Goal: Task Accomplishment & Management: Use online tool/utility

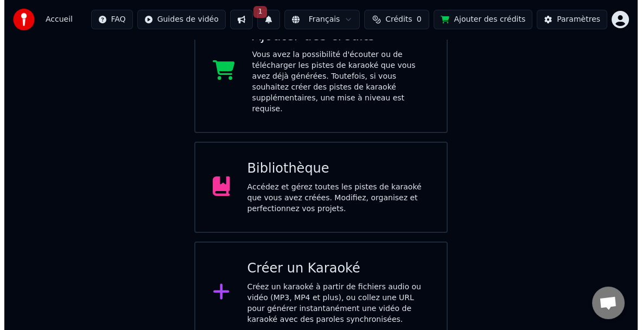
scroll to position [227, 0]
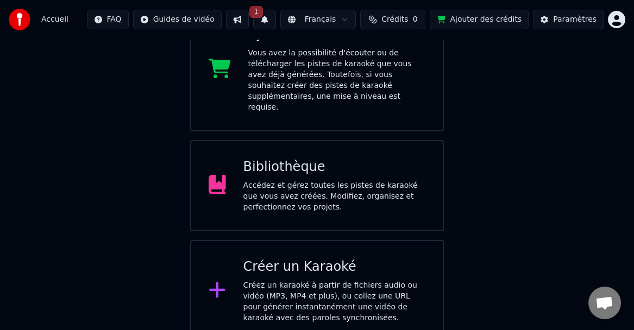
click at [289, 280] on div "Créez un karaoké à partir de fichiers audio ou vidéo (MP3, MP4 et plus), ou col…" at bounding box center [334, 301] width 182 height 43
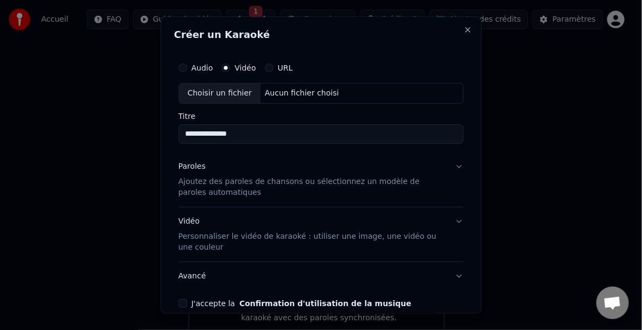
click at [259, 132] on input "**********" at bounding box center [322, 134] width 286 height 20
type input "**********"
click at [229, 181] on p "Ajoutez des paroles de chansons ou sélectionnez un modèle de paroles automatiqu…" at bounding box center [313, 188] width 268 height 22
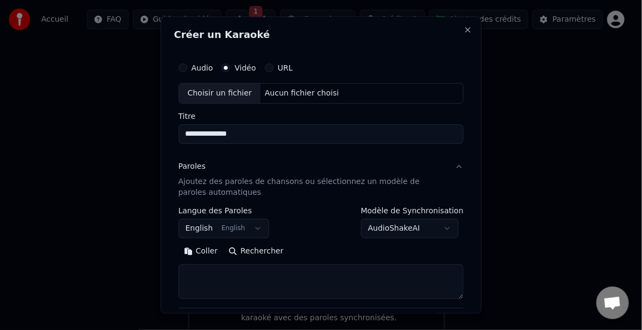
click at [250, 228] on button "English English" at bounding box center [224, 229] width 91 height 20
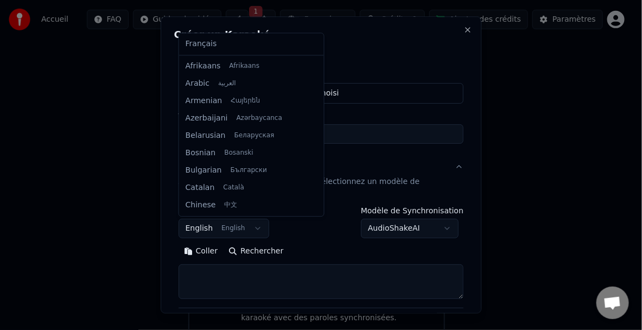
scroll to position [87, 0]
select select "**"
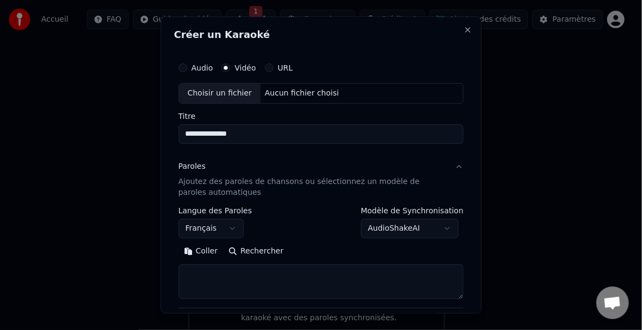
click at [202, 179] on p "Ajoutez des paroles de chansons ou sélectionnez un modèle de paroles automatiqu…" at bounding box center [313, 188] width 268 height 22
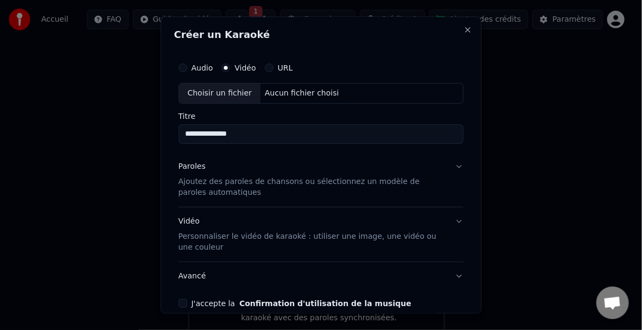
click at [354, 183] on p "Ajoutez des paroles de chansons ou sélectionnez un modèle de paroles automatiqu…" at bounding box center [313, 188] width 268 height 22
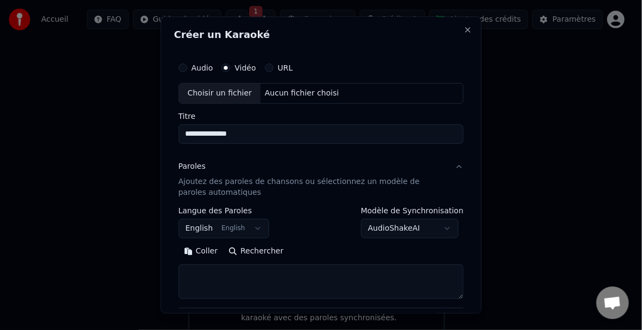
click at [281, 196] on p "Ajoutez des paroles de chansons ou sélectionnez un modèle de paroles automatiqu…" at bounding box center [313, 188] width 268 height 22
click at [203, 251] on button "Coller" at bounding box center [201, 251] width 45 height 17
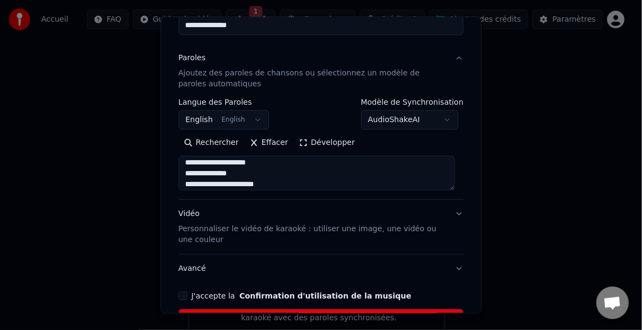
scroll to position [54, 0]
click at [199, 232] on p "Personnaliser le vidéo de karaoké : utiliser une image, une vidéo ou une couleur" at bounding box center [313, 235] width 268 height 22
type textarea "**********"
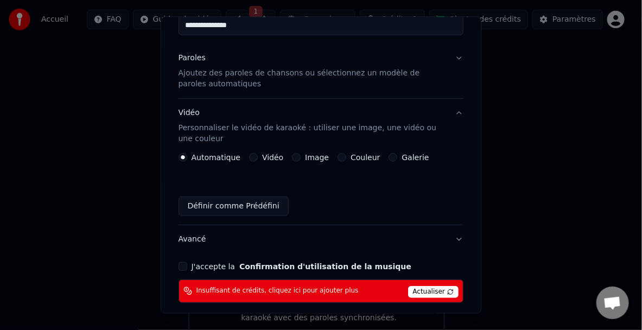
click at [312, 161] on label "Image" at bounding box center [317, 158] width 24 height 8
click at [301, 161] on button "Image" at bounding box center [296, 157] width 9 height 9
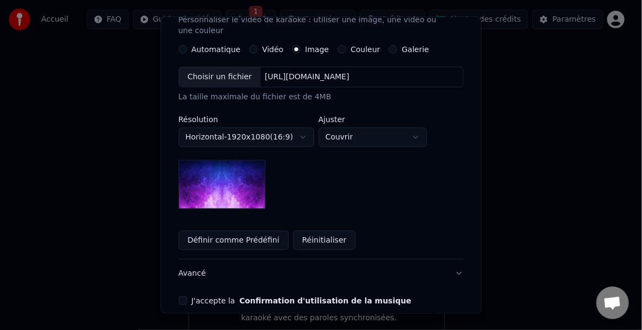
scroll to position [163, 0]
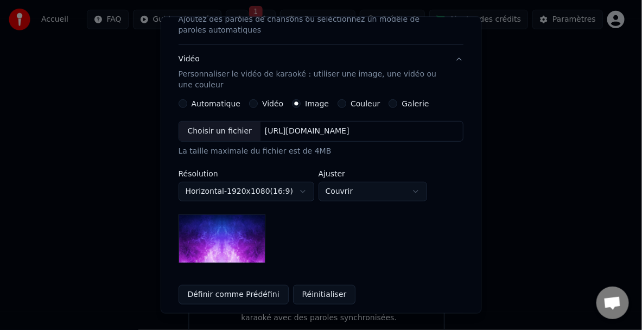
click at [364, 99] on label "Couleur" at bounding box center [365, 103] width 29 height 8
click at [346, 99] on button "Couleur" at bounding box center [342, 103] width 9 height 9
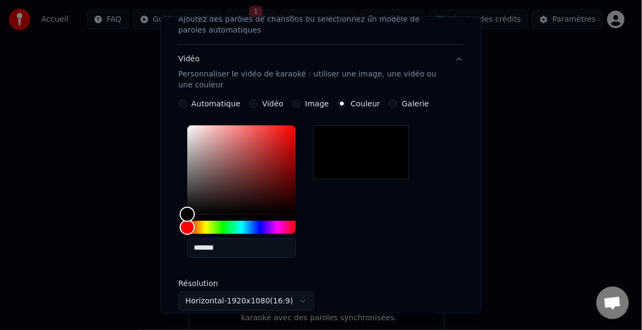
click at [405, 99] on label "Galerie" at bounding box center [415, 103] width 27 height 8
click at [398, 99] on button "Galerie" at bounding box center [393, 103] width 9 height 9
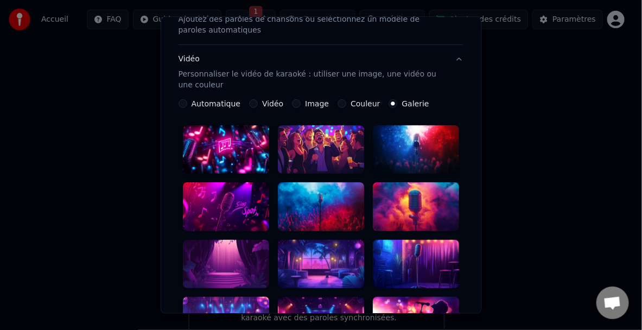
scroll to position [217, 0]
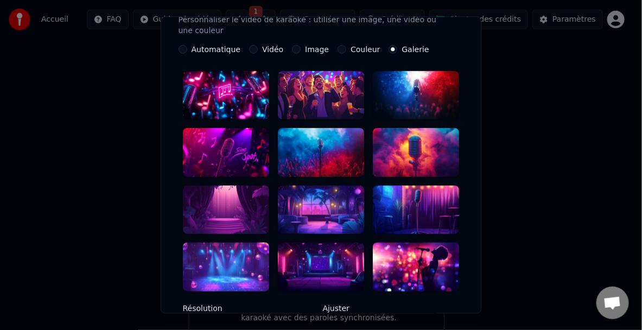
click at [311, 218] on div at bounding box center [321, 209] width 86 height 49
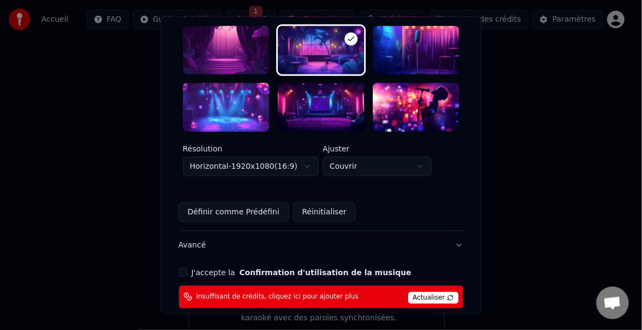
scroll to position [380, 0]
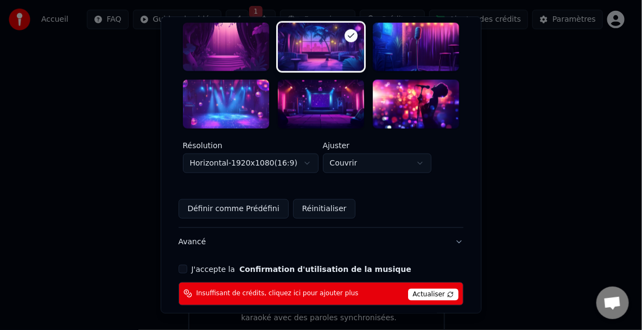
click at [182, 264] on button "J'accepte la Confirmation d'utilisation de la musique" at bounding box center [183, 268] width 9 height 9
click at [413, 288] on span "Actualiser" at bounding box center [433, 294] width 51 height 12
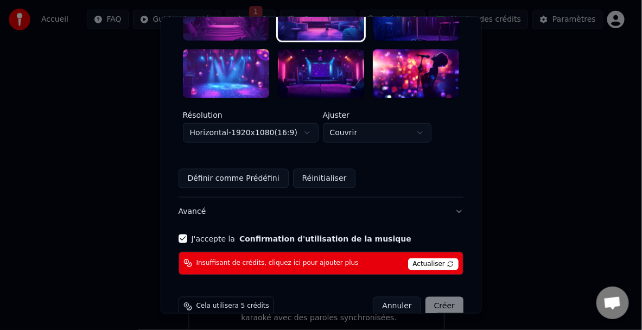
scroll to position [423, 0]
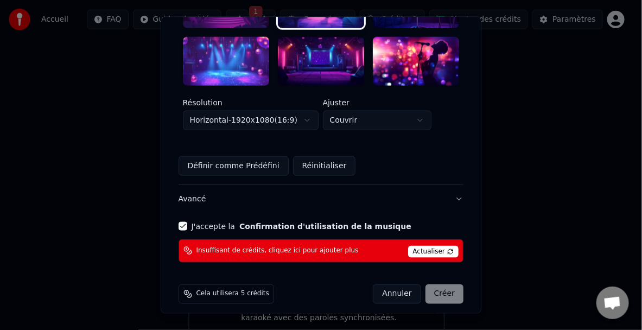
click at [443, 288] on div "Annuler Créer" at bounding box center [419, 294] width 91 height 20
click at [409, 245] on span "Actualiser" at bounding box center [433, 251] width 51 height 12
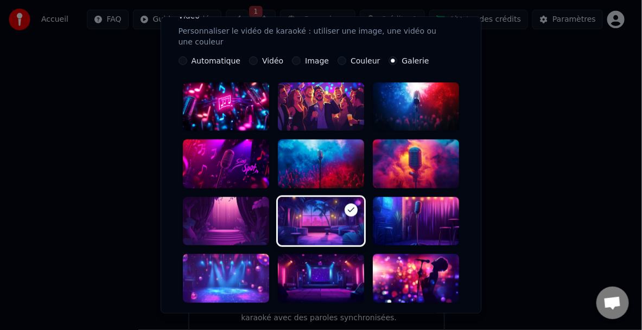
scroll to position [152, 0]
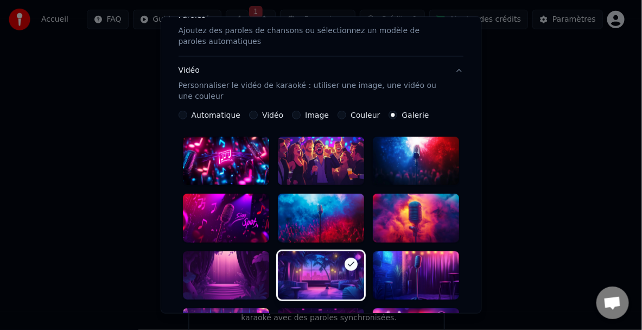
click at [347, 264] on icon at bounding box center [351, 264] width 9 height 9
click at [192, 117] on label "Automatique" at bounding box center [216, 115] width 49 height 8
click at [187, 117] on button "Automatique" at bounding box center [183, 114] width 9 height 9
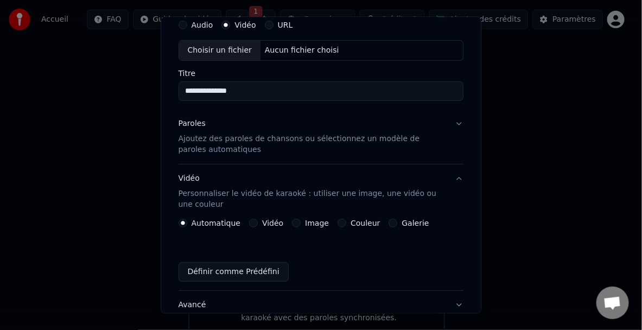
scroll to position [0, 0]
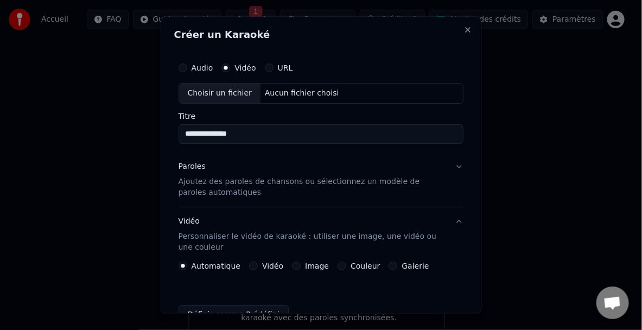
click at [291, 94] on div "Aucun fichier choisi" at bounding box center [302, 93] width 83 height 11
type input "**********"
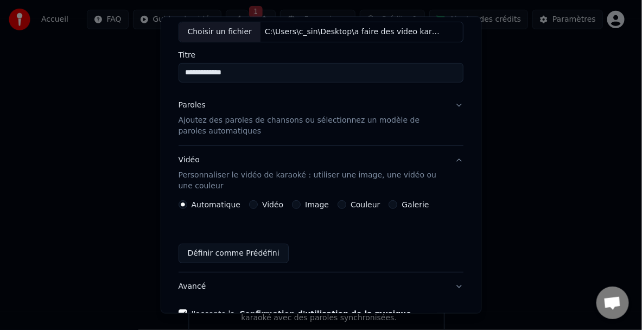
scroll to position [155, 0]
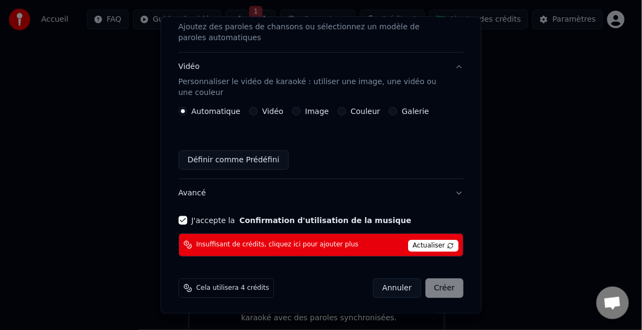
click at [416, 246] on span "Actualiser" at bounding box center [433, 246] width 51 height 12
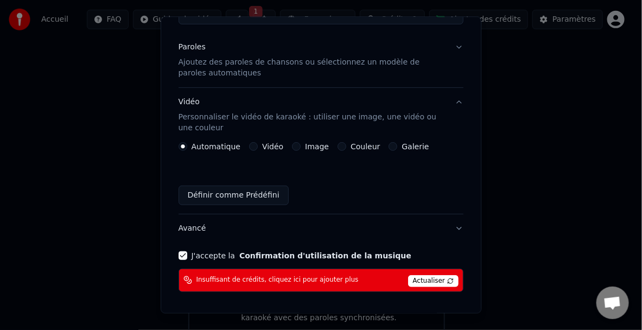
scroll to position [101, 0]
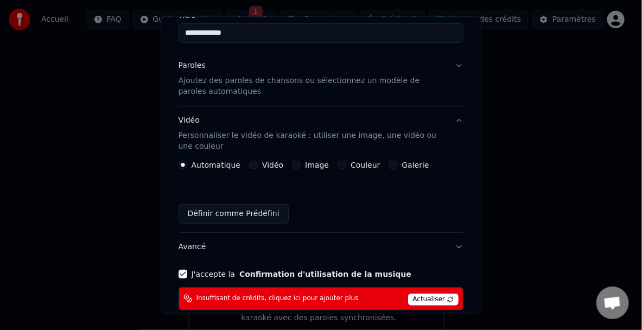
click at [206, 216] on button "Définir comme Prédéfini" at bounding box center [234, 214] width 110 height 20
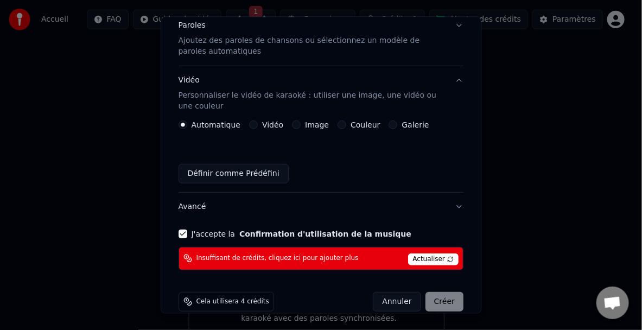
scroll to position [155, 0]
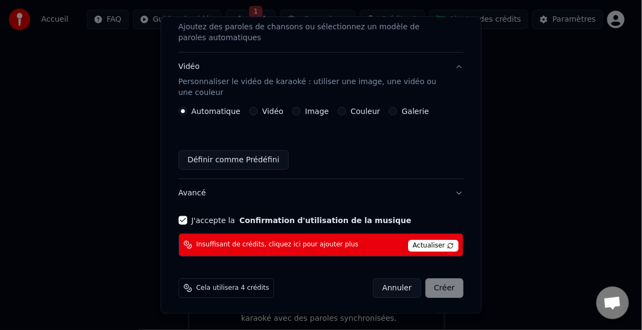
click at [416, 246] on span "Actualiser" at bounding box center [433, 246] width 51 height 12
click at [436, 284] on div "Annuler Créer" at bounding box center [419, 288] width 91 height 20
click at [220, 289] on span "Cela utilisera 4 crédits" at bounding box center [233, 287] width 73 height 9
click at [438, 280] on div "Annuler Créer" at bounding box center [419, 288] width 91 height 20
click at [427, 246] on span "Actualiser" at bounding box center [433, 246] width 51 height 12
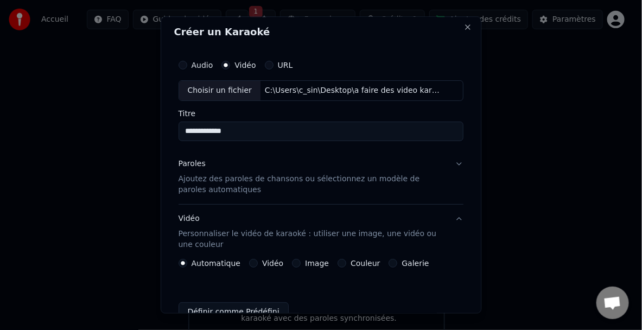
scroll to position [0, 0]
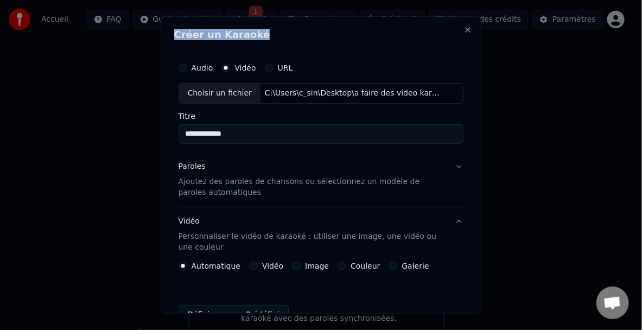
drag, startPoint x: 257, startPoint y: 37, endPoint x: 175, endPoint y: 33, distance: 82.2
click at [175, 33] on h2 "Créer un Karaoké" at bounding box center [321, 35] width 294 height 10
drag, startPoint x: 237, startPoint y: 135, endPoint x: 142, endPoint y: 130, distance: 95.1
click at [142, 130] on body "**********" at bounding box center [317, 58] width 634 height 569
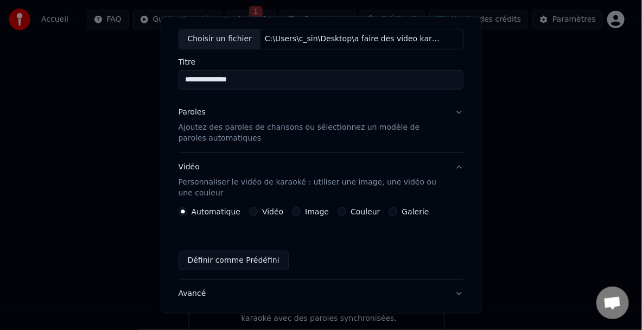
type input "**********"
click at [181, 128] on p "Ajoutez des paroles de chansons ou sélectionnez un modèle de paroles automatiqu…" at bounding box center [313, 133] width 268 height 22
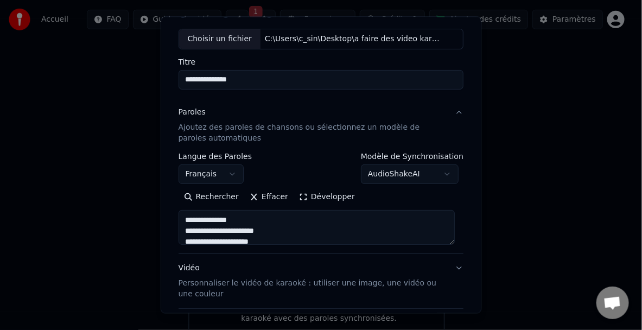
click at [286, 234] on textarea "**********" at bounding box center [317, 227] width 277 height 35
click at [445, 173] on body "**********" at bounding box center [317, 58] width 634 height 569
click at [442, 173] on body "**********" at bounding box center [317, 58] width 634 height 569
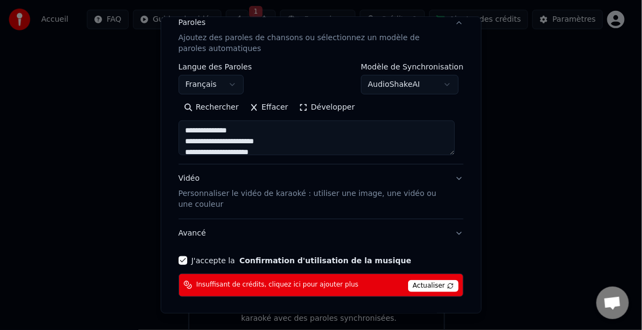
scroll to position [163, 0]
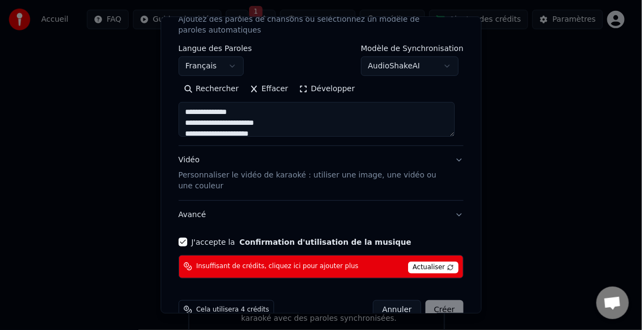
click at [427, 268] on span "Actualiser" at bounding box center [433, 267] width 51 height 12
click at [432, 305] on div "Annuler Créer" at bounding box center [419, 310] width 91 height 20
click at [199, 178] on p "Personnaliser le vidéo de karaoké : utiliser une image, une vidéo ou une couleur" at bounding box center [313, 180] width 268 height 22
type textarea "**********"
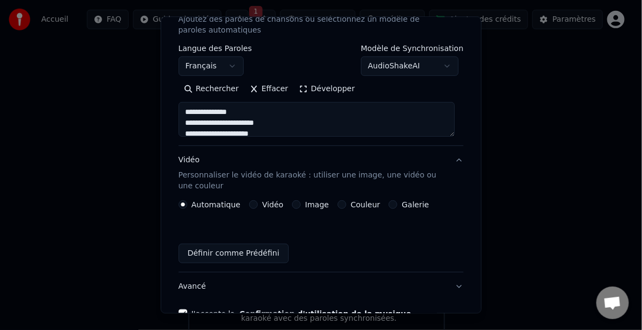
scroll to position [156, 0]
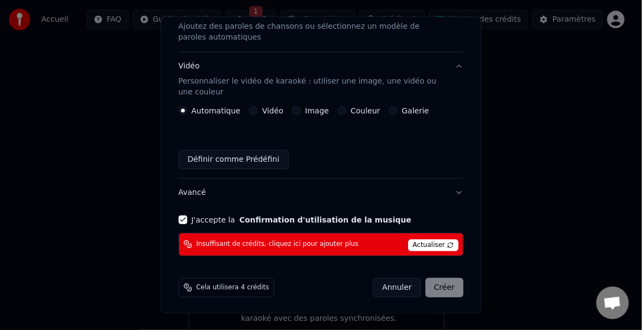
click at [267, 114] on label "Vidéo" at bounding box center [272, 110] width 21 height 8
click at [258, 114] on button "Vidéo" at bounding box center [253, 110] width 9 height 9
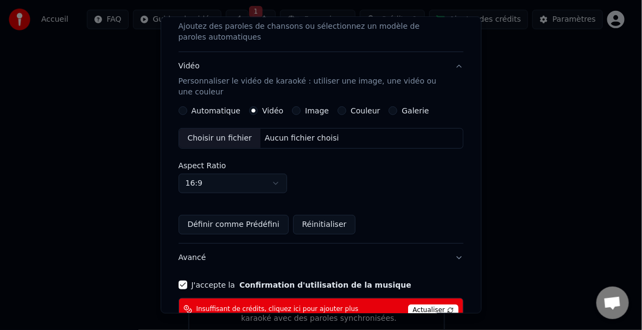
click at [311, 108] on label "Image" at bounding box center [317, 110] width 24 height 8
click at [301, 108] on button "Image" at bounding box center [296, 110] width 9 height 9
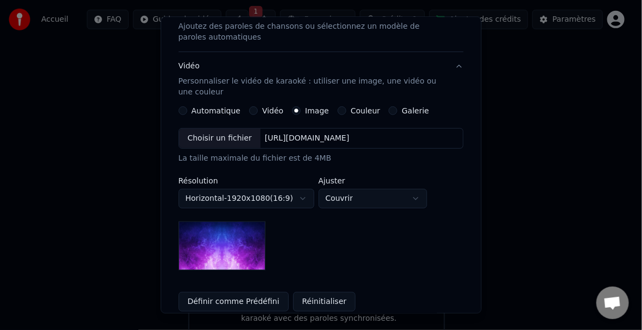
click at [228, 261] on img at bounding box center [222, 245] width 87 height 49
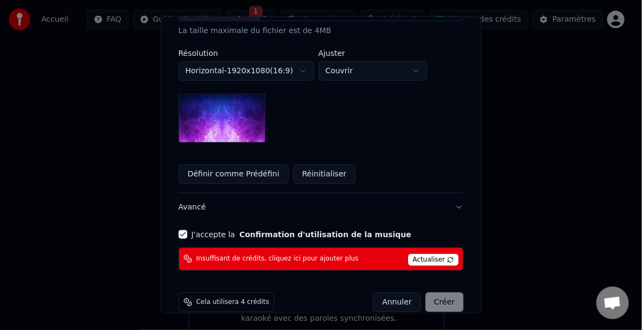
scroll to position [298, 0]
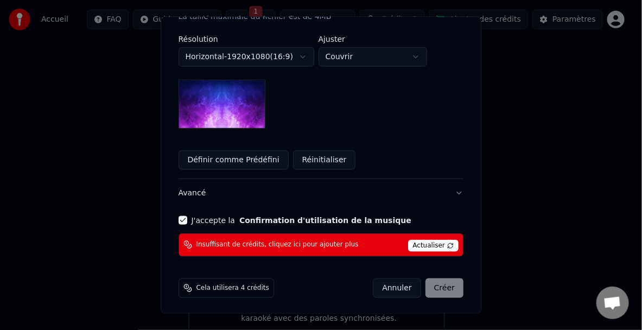
click at [433, 283] on div "Annuler Créer" at bounding box center [419, 288] width 91 height 20
click at [422, 245] on span "Actualiser" at bounding box center [433, 246] width 51 height 12
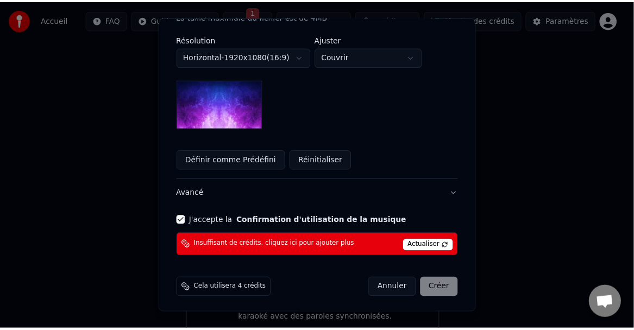
scroll to position [0, 0]
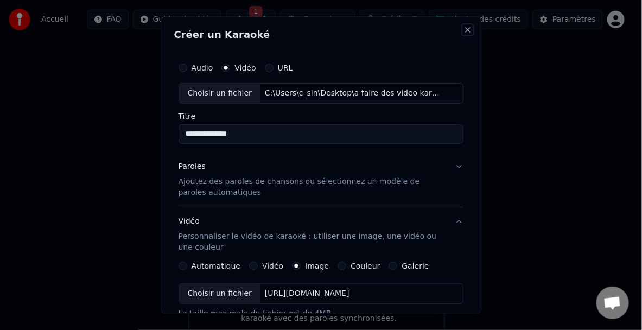
click at [464, 33] on button "Close" at bounding box center [468, 30] width 9 height 9
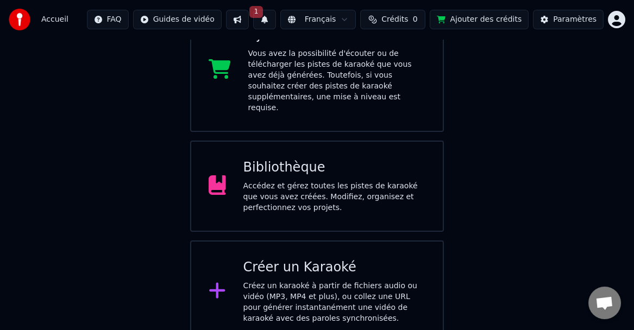
click at [263, 9] on span "1" at bounding box center [256, 12] width 14 height 12
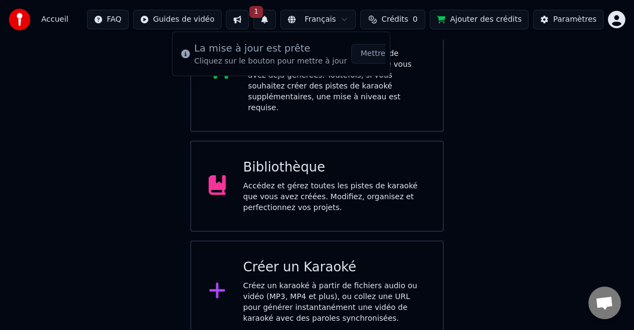
click at [373, 55] on button "Mettre à Jour" at bounding box center [385, 54] width 68 height 20
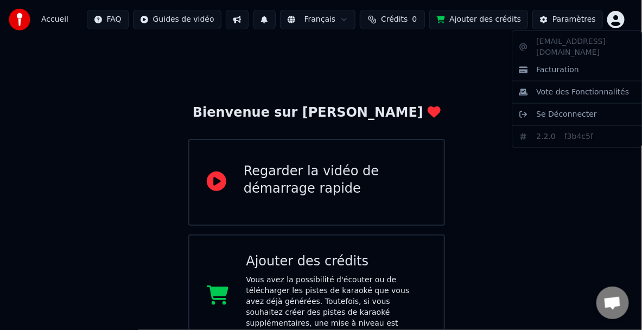
click at [616, 20] on html "Accueil FAQ Guides de vidéo Français Crédits 0 Ajouter des crédits Paramètres B…" at bounding box center [321, 284] width 642 height 569
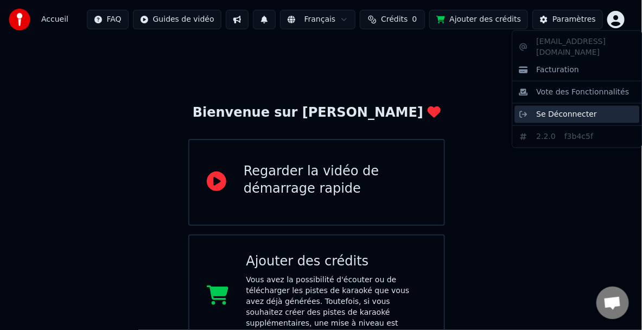
click at [566, 109] on span "Se Déconnecter" at bounding box center [567, 114] width 61 height 11
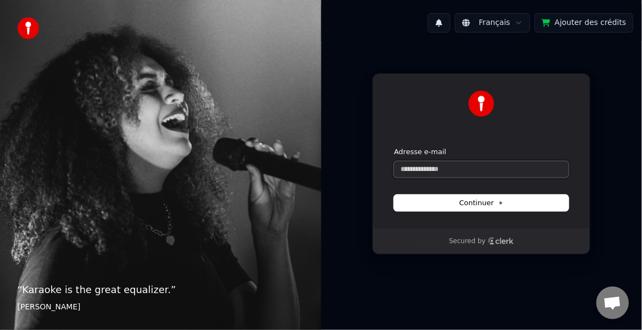
click at [434, 169] on input "Adresse e-mail" at bounding box center [481, 169] width 175 height 16
click at [489, 242] on icon "Clerk logo" at bounding box center [492, 241] width 6 height 6
click at [412, 166] on input "Adresse e-mail" at bounding box center [481, 169] width 175 height 16
click at [476, 204] on span "Continuer" at bounding box center [481, 203] width 45 height 10
type input "**********"
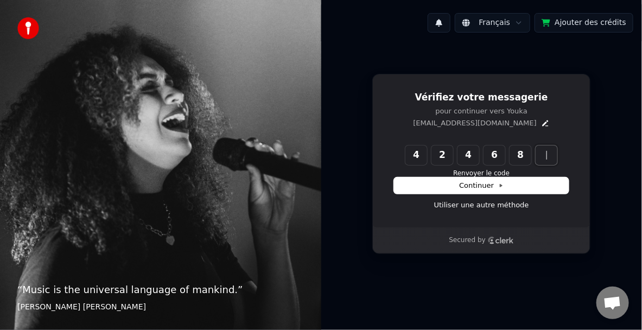
type input "******"
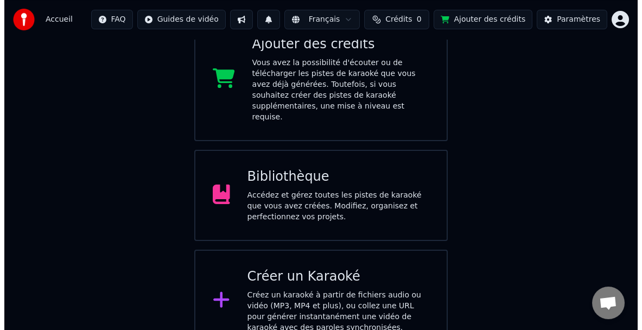
scroll to position [227, 0]
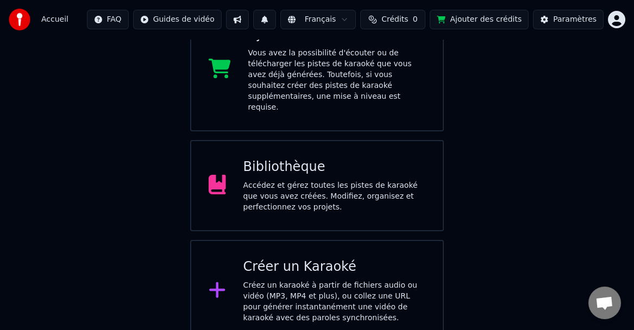
click at [320, 280] on div "Créez un karaoké à partir de fichiers audio ou vidéo (MP3, MP4 et plus), ou col…" at bounding box center [334, 301] width 182 height 43
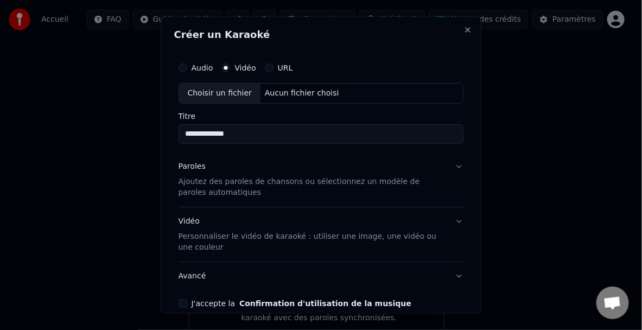
type input "**********"
click at [210, 184] on p "Ajoutez des paroles de chansons ou sélectionnez un modèle de paroles automatiqu…" at bounding box center [313, 188] width 268 height 22
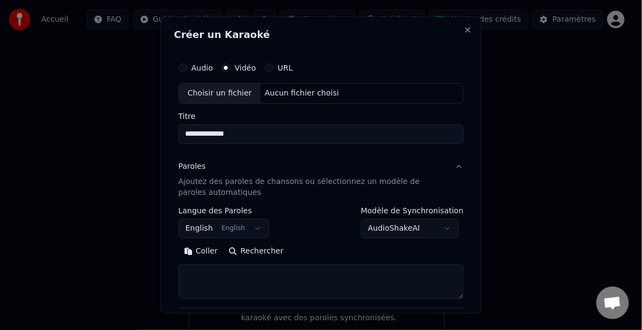
click at [208, 253] on button "Coller" at bounding box center [201, 251] width 45 height 17
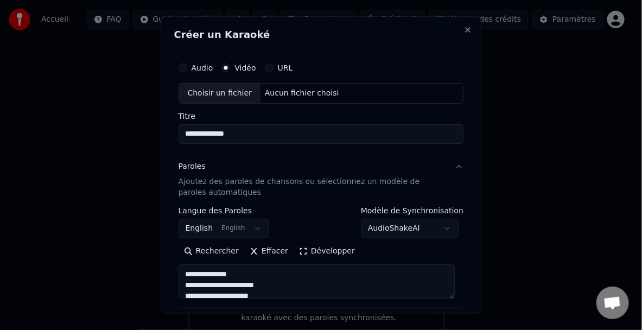
type textarea "**********"
click at [250, 229] on body "**********" at bounding box center [317, 57] width 634 height 569
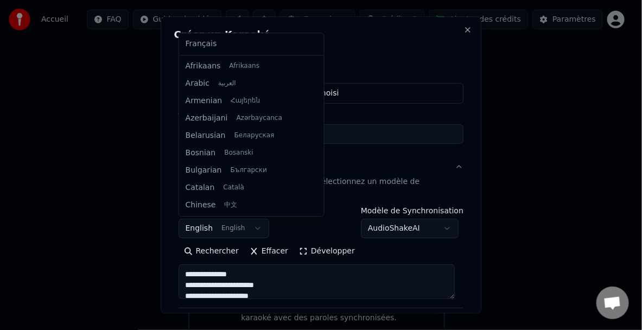
scroll to position [87, 0]
select select "**"
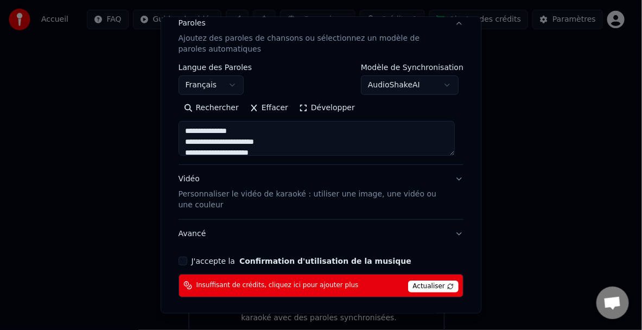
scroll to position [163, 0]
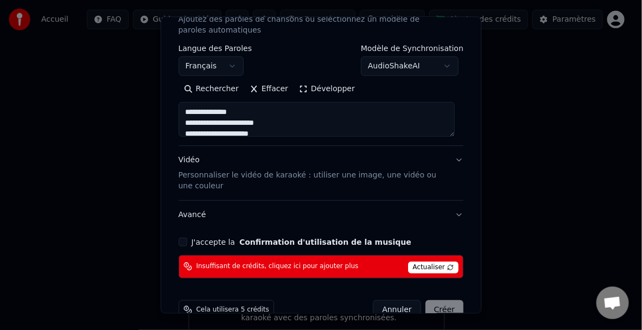
click at [308, 179] on p "Personnaliser le vidéo de karaoké : utiliser une image, une vidéo ou une couleur" at bounding box center [313, 180] width 268 height 22
type textarea "**********"
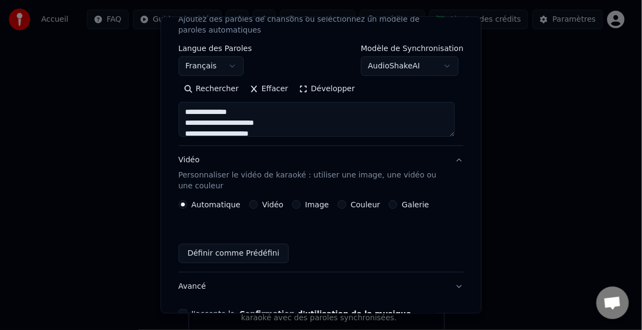
scroll to position [156, 0]
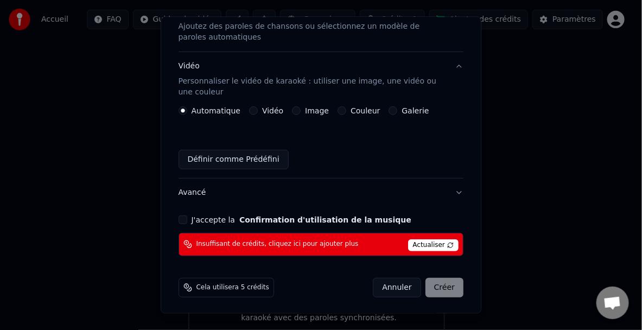
click at [238, 156] on button "Définir comme Prédéfini" at bounding box center [234, 159] width 110 height 20
click at [185, 220] on button "J'accepte la Confirmation d'utilisation de la musique" at bounding box center [183, 219] width 9 height 9
click at [432, 244] on span "Actualiser" at bounding box center [433, 245] width 51 height 12
click at [433, 282] on div "Annuler Créer" at bounding box center [419, 288] width 91 height 20
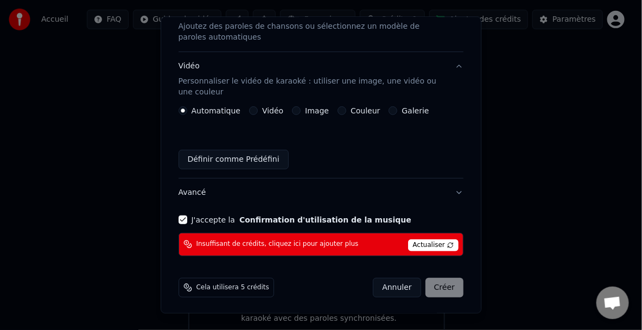
click at [236, 283] on span "Cela utilisera 5 crédits" at bounding box center [233, 287] width 73 height 9
click at [190, 288] on icon at bounding box center [188, 287] width 9 height 9
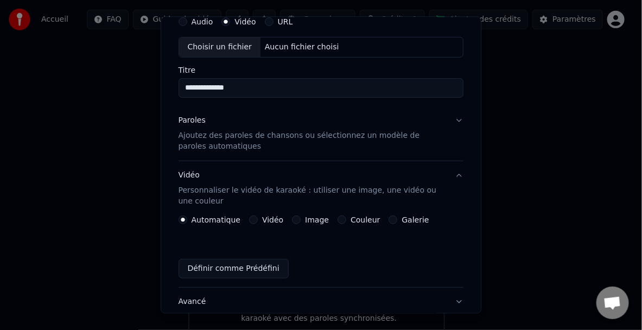
scroll to position [0, 0]
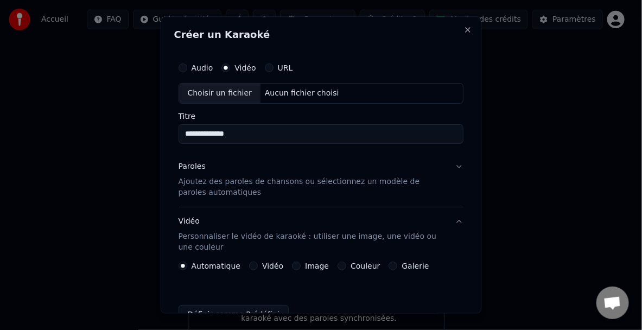
click at [264, 90] on div "Aucun fichier choisi" at bounding box center [302, 93] width 83 height 11
type input "**********"
drag, startPoint x: 231, startPoint y: 136, endPoint x: 124, endPoint y: 127, distance: 107.4
click at [124, 128] on body "**********" at bounding box center [317, 58] width 634 height 569
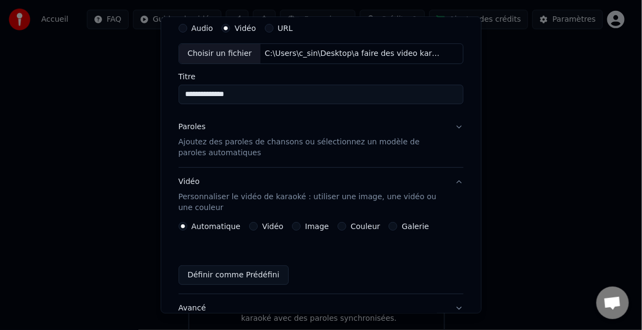
scroll to position [109, 0]
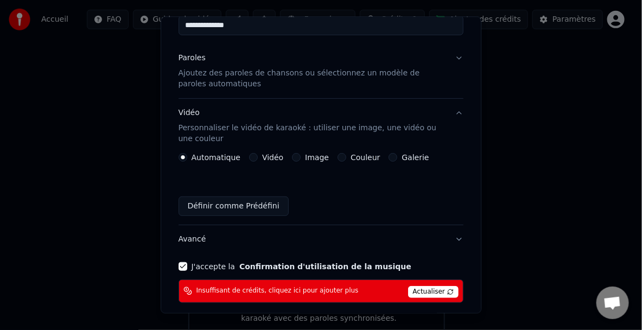
type input "**********"
click at [231, 87] on p "Ajoutez des paroles de chansons ou sélectionnez un modèle de paroles automatiqu…" at bounding box center [313, 79] width 268 height 22
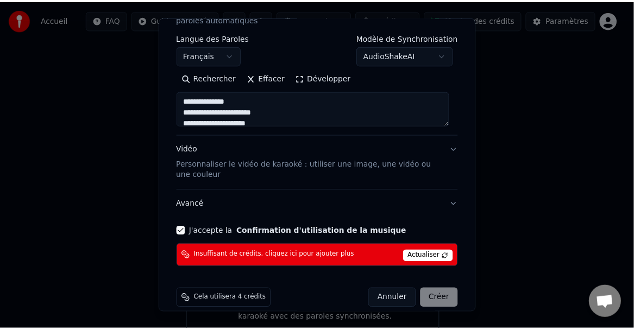
scroll to position [185, 0]
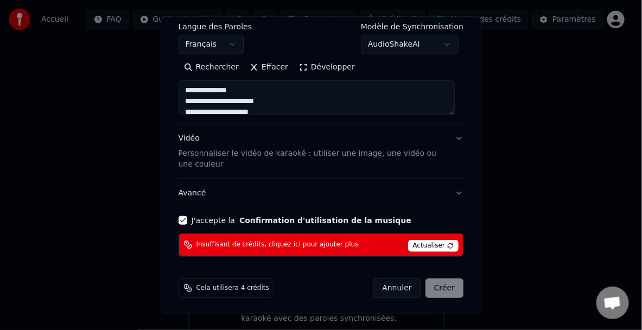
click at [427, 244] on span "Actualiser" at bounding box center [433, 246] width 51 height 12
click at [436, 291] on div "Annuler Créer" at bounding box center [419, 288] width 91 height 20
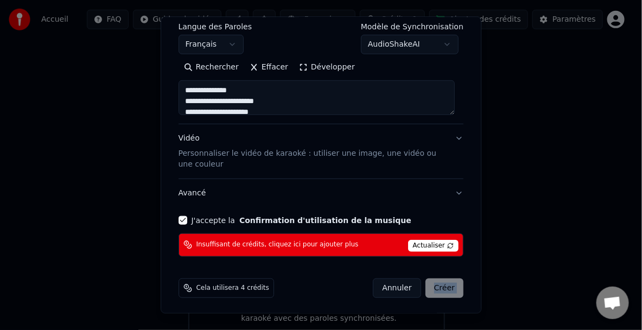
type textarea "**********"
select select
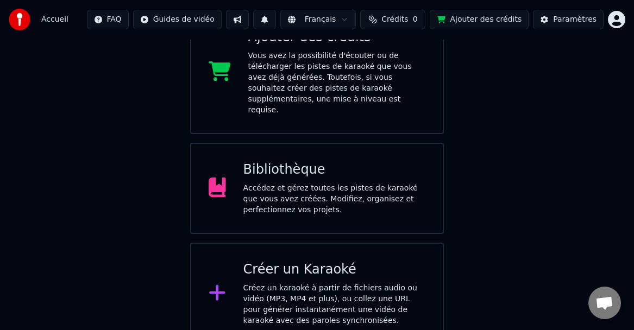
scroll to position [227, 0]
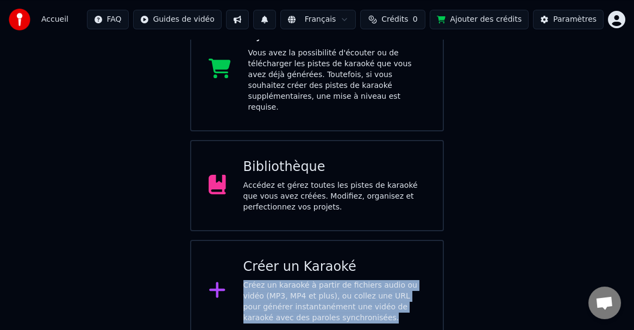
drag, startPoint x: 239, startPoint y: 273, endPoint x: 421, endPoint y: 303, distance: 184.4
click at [421, 303] on div "Créer un Karaoké Créez un karaoké à partir de fichiers audio ou vidéo (MP3, MP4…" at bounding box center [317, 291] width 254 height 102
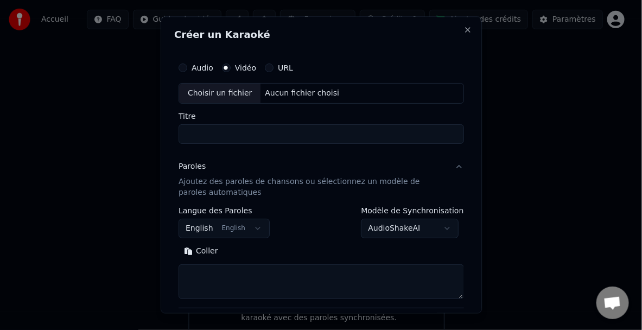
click at [459, 34] on div "**********" at bounding box center [322, 164] width 322 height 297
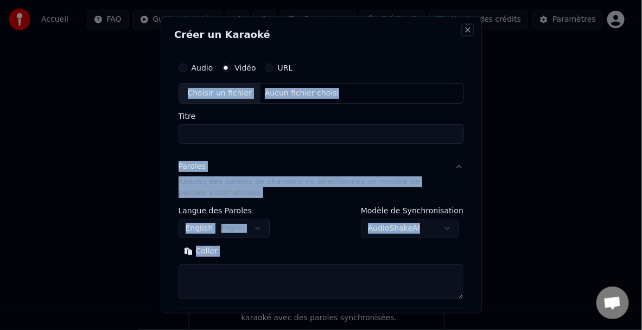
click at [464, 33] on button "Close" at bounding box center [468, 30] width 9 height 9
select select
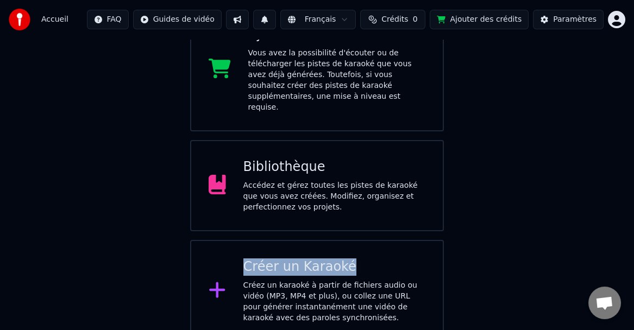
drag, startPoint x: 240, startPoint y: 248, endPoint x: 360, endPoint y: 257, distance: 119.8
click at [360, 257] on div "Créer un Karaoké Créez un karaoké à partir de fichiers audio ou vidéo (MP3, MP4…" at bounding box center [317, 291] width 254 height 102
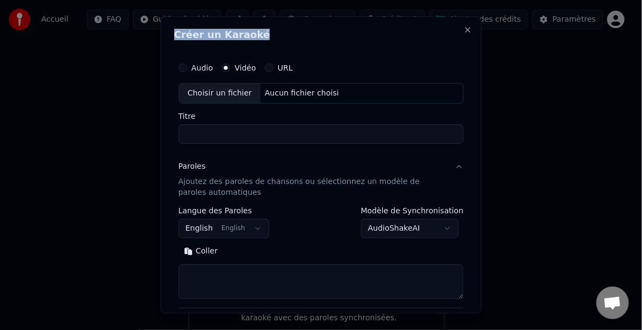
drag, startPoint x: 257, startPoint y: 36, endPoint x: 176, endPoint y: 36, distance: 80.9
click at [176, 36] on h2 "Créer un Karaoké" at bounding box center [321, 35] width 294 height 10
click at [464, 29] on button "Close" at bounding box center [468, 30] width 9 height 9
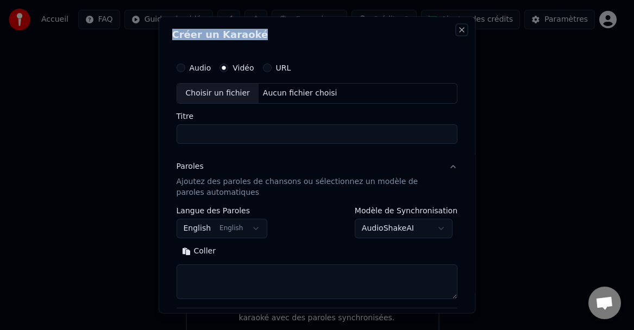
select select
